Goal: Transaction & Acquisition: Purchase product/service

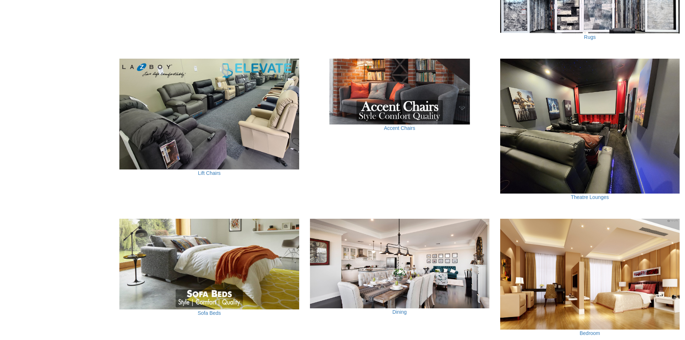
scroll to position [431, 0]
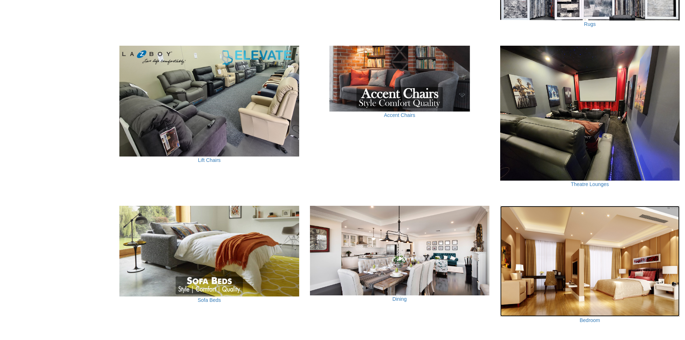
click at [588, 251] on img at bounding box center [589, 261] width 179 height 111
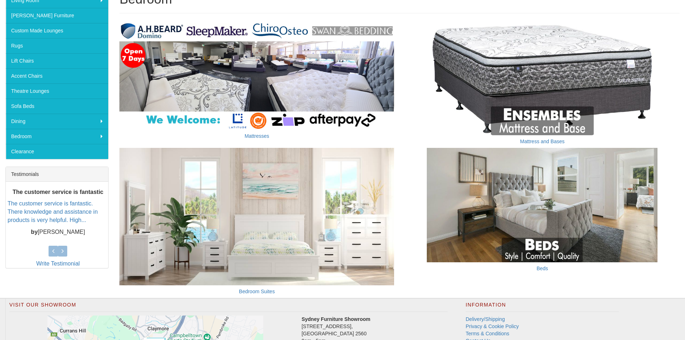
scroll to position [108, 0]
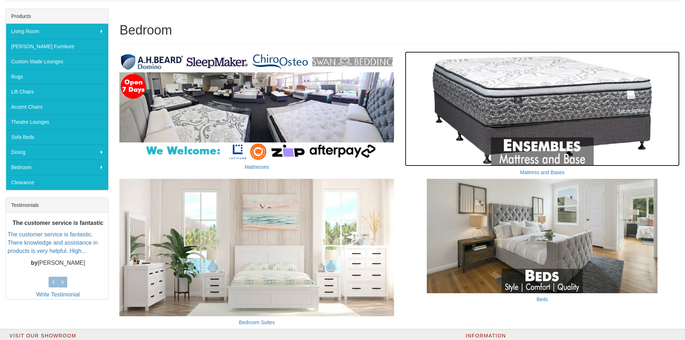
click at [536, 112] on img at bounding box center [542, 108] width 275 height 114
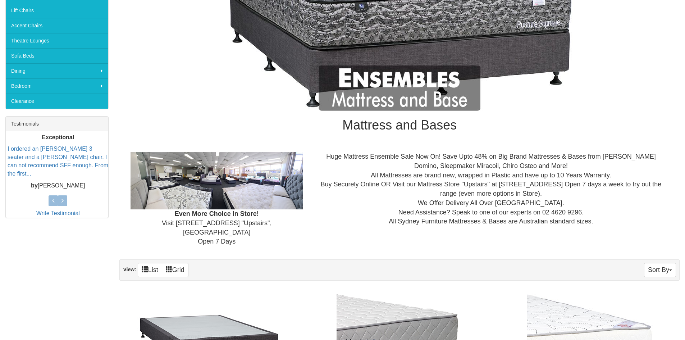
scroll to position [252, 0]
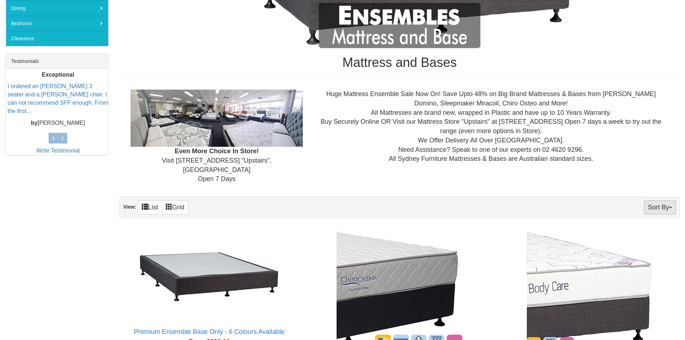
click at [665, 202] on button "Sort By" at bounding box center [660, 207] width 32 height 14
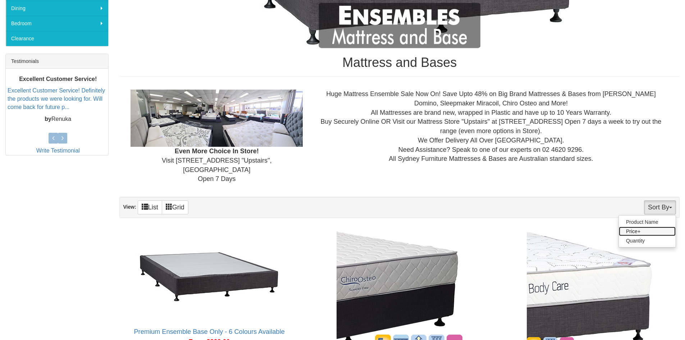
click at [644, 226] on link "Price+" at bounding box center [647, 230] width 57 height 9
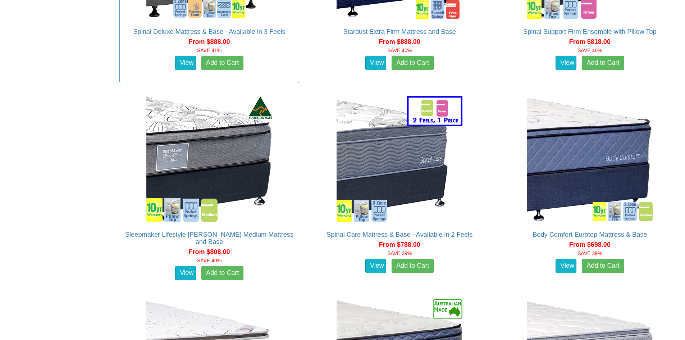
scroll to position [1268, 0]
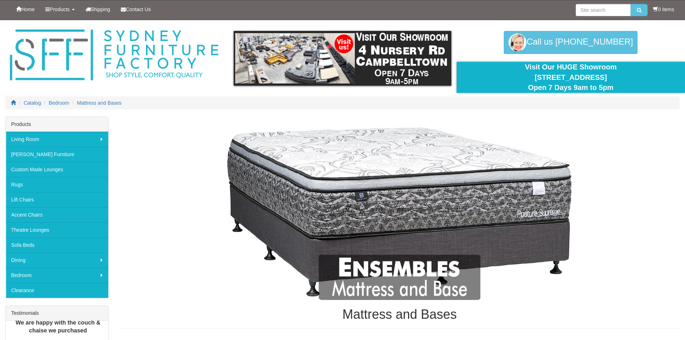
scroll to position [252, 0]
